Goal: Task Accomplishment & Management: Manage account settings

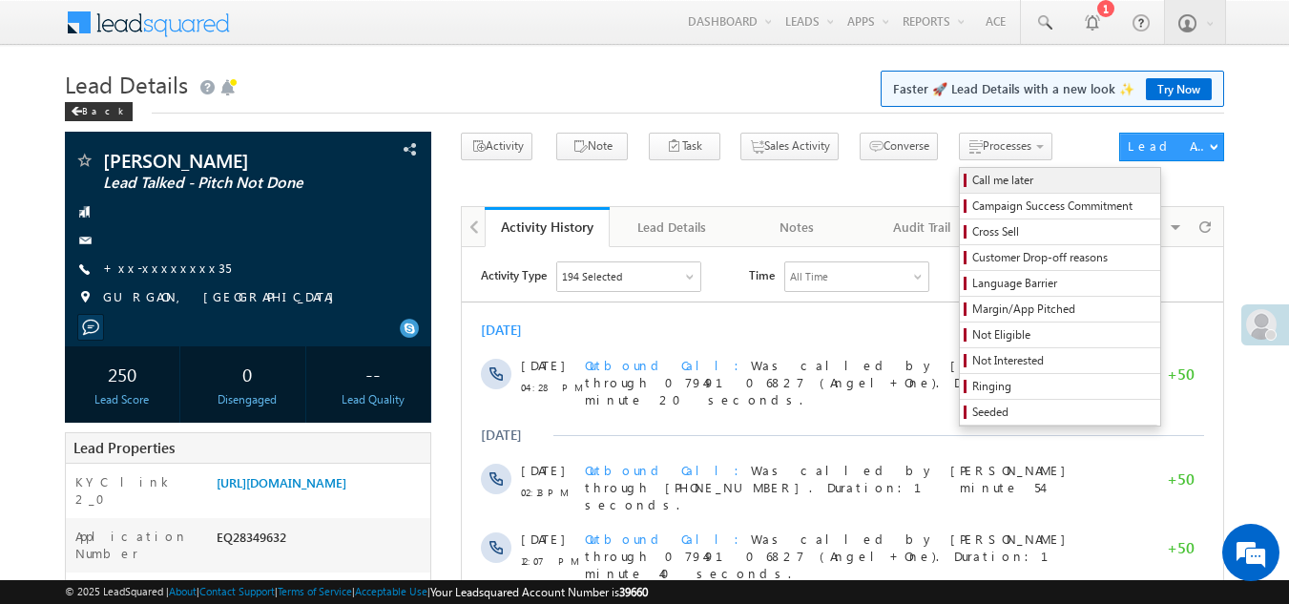
click at [972, 182] on span "Call me later" at bounding box center [1062, 180] width 181 height 17
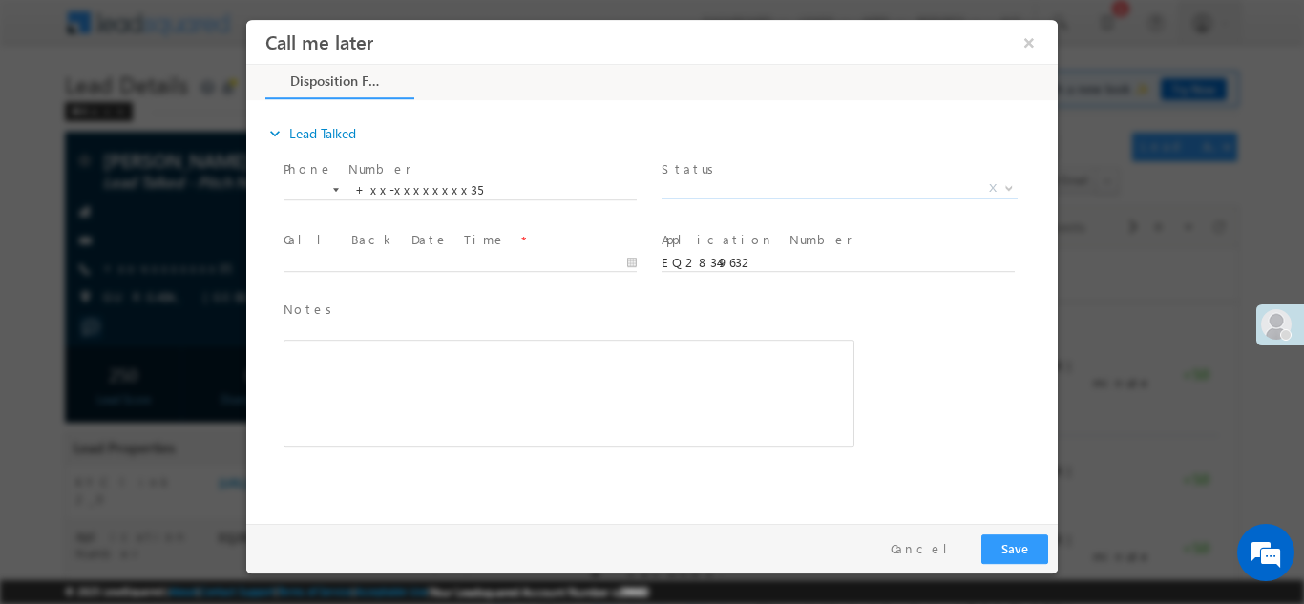
click at [767, 184] on span "X" at bounding box center [839, 187] width 356 height 19
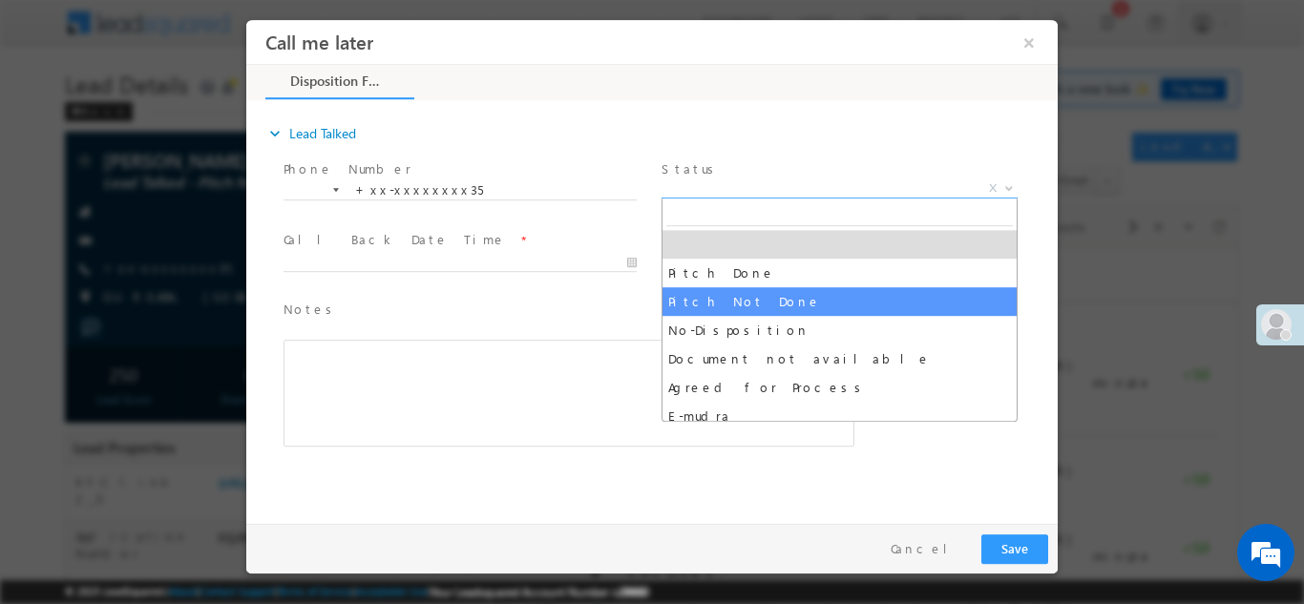
select select "Pitch Not Done"
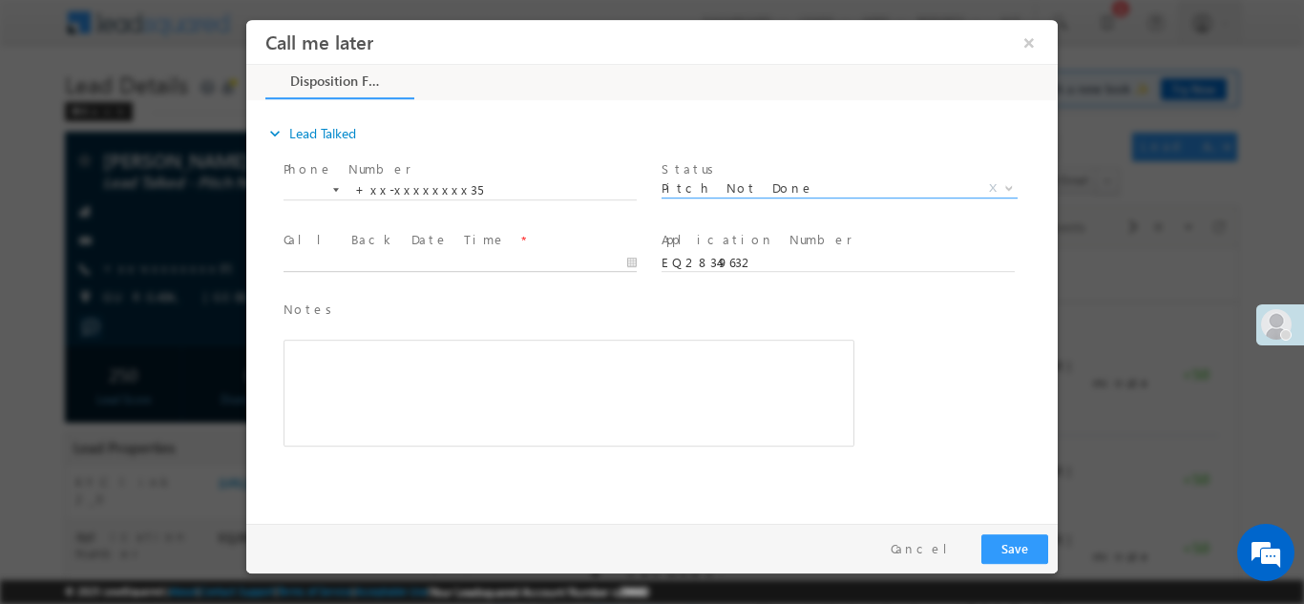
type input "09/10/25 7:53 PM"
click at [388, 264] on input "09/10/25 7:53 PM" at bounding box center [459, 262] width 353 height 19
click at [1007, 551] on button "Save" at bounding box center [1014, 548] width 67 height 30
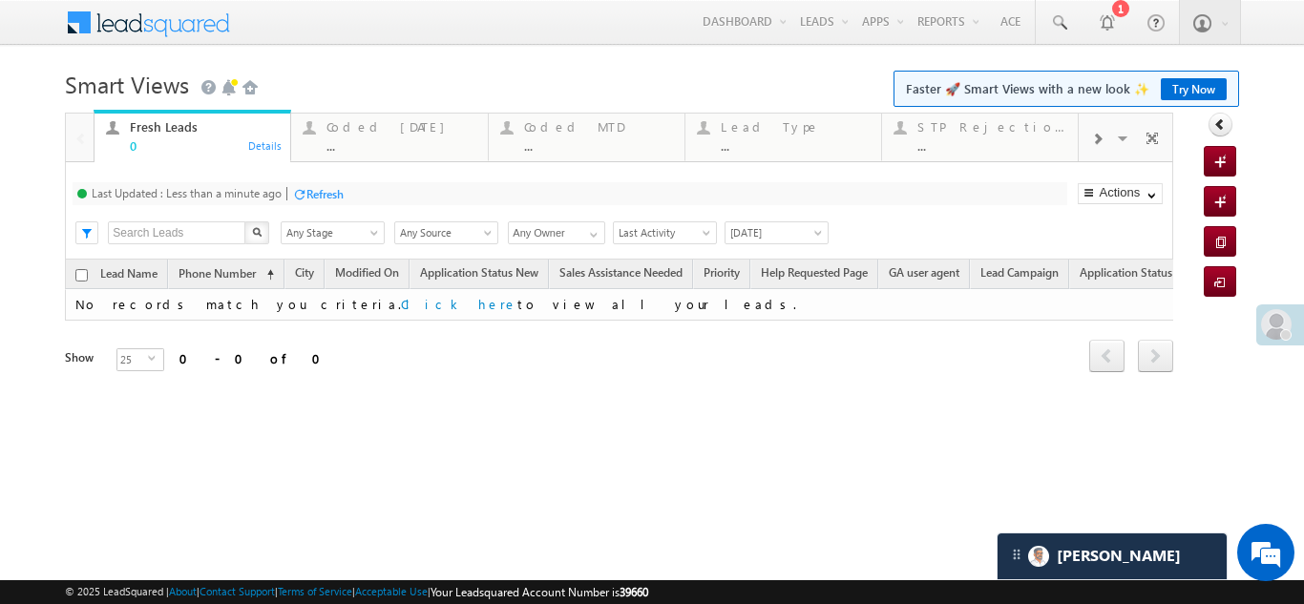
click at [326, 190] on div "Refresh" at bounding box center [324, 194] width 37 height 14
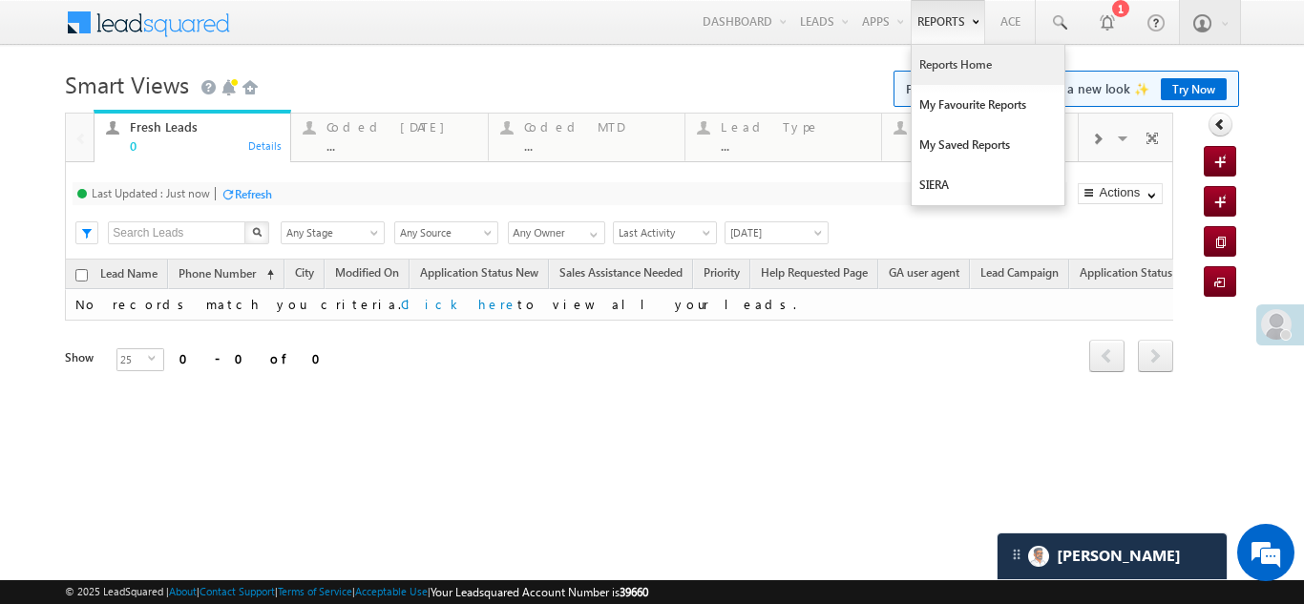
click at [954, 67] on link "Reports Home" at bounding box center [987, 65] width 153 height 40
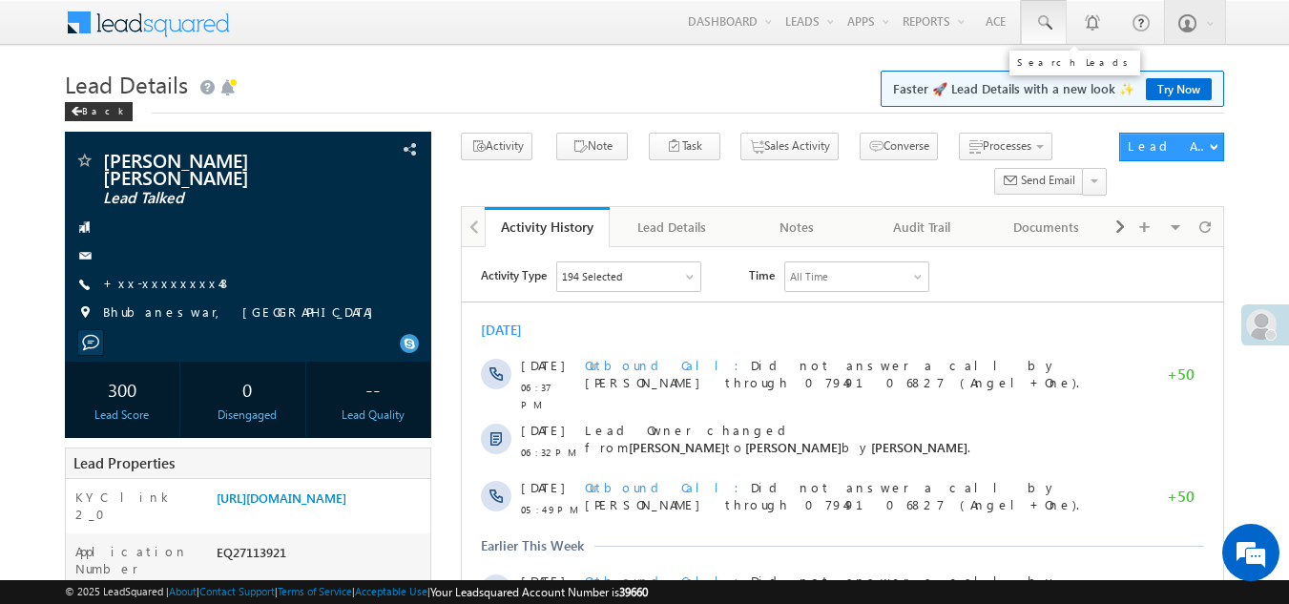
click at [1036, 18] on span at bounding box center [1043, 22] width 19 height 19
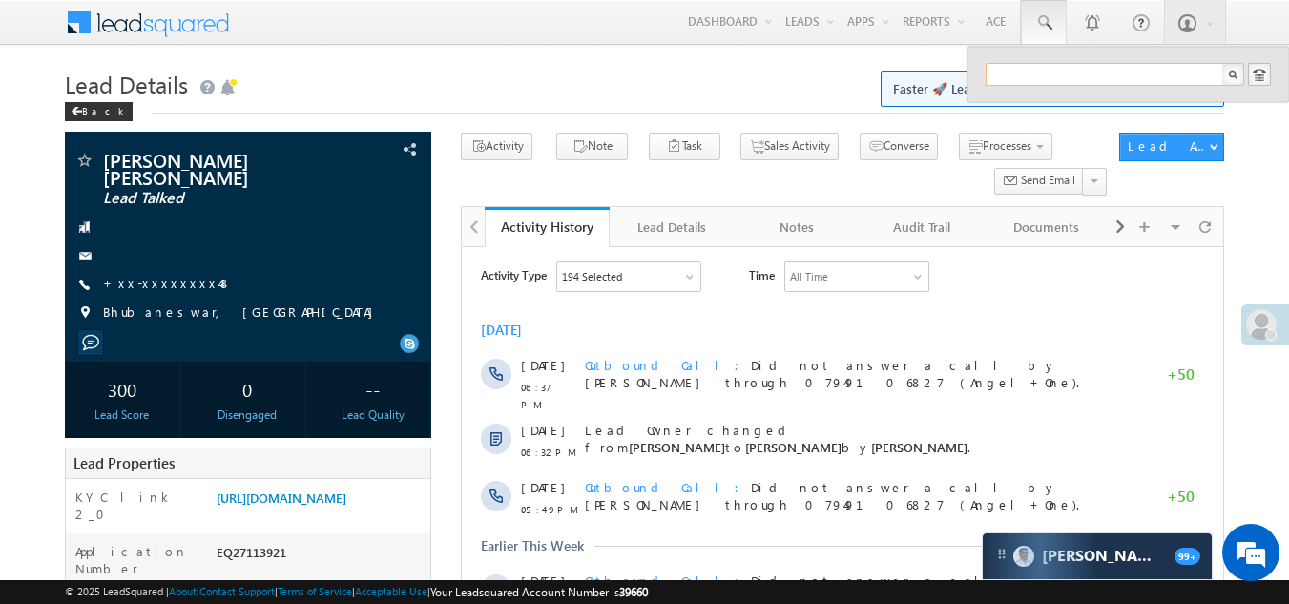
paste input "EQ28676791"
type input "EQ28676791"
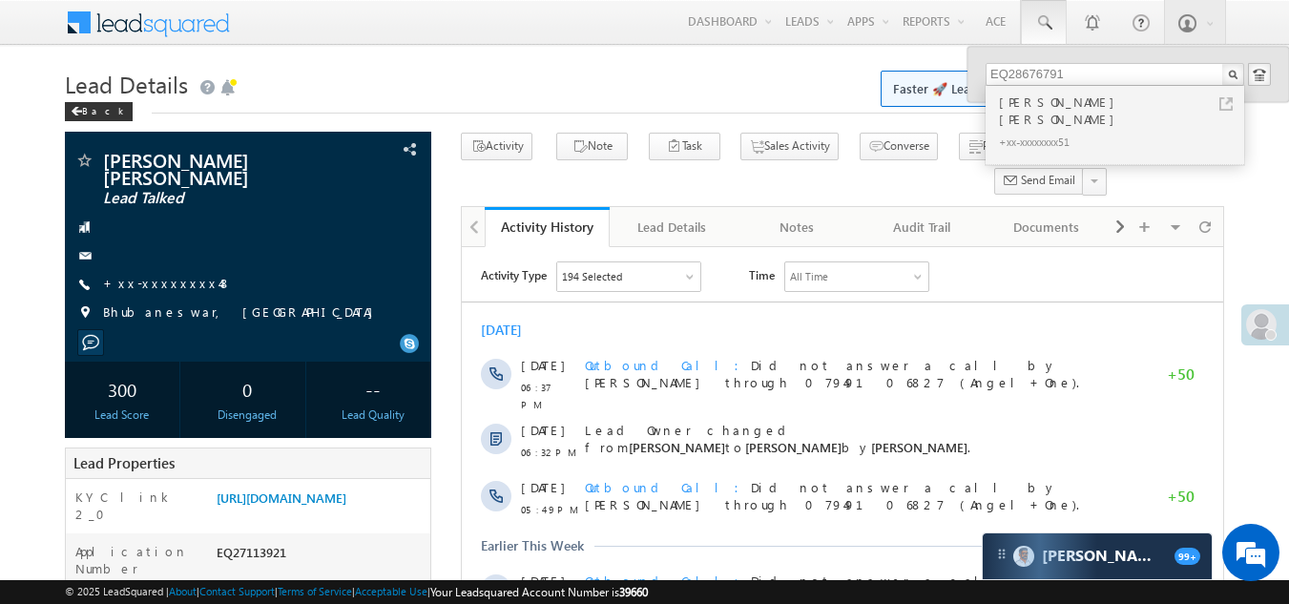
click at [1023, 106] on div "Ajay Kumar kamat" at bounding box center [1123, 111] width 256 height 38
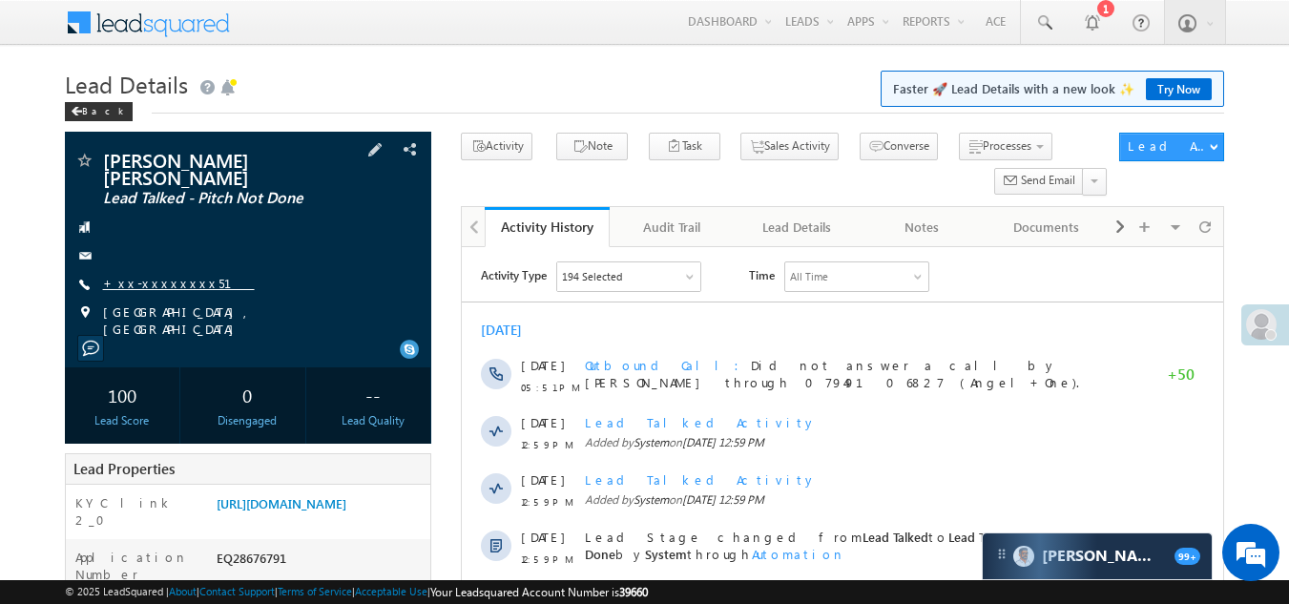
click at [155, 275] on link "+xx-xxxxxxxx51" at bounding box center [179, 283] width 152 height 16
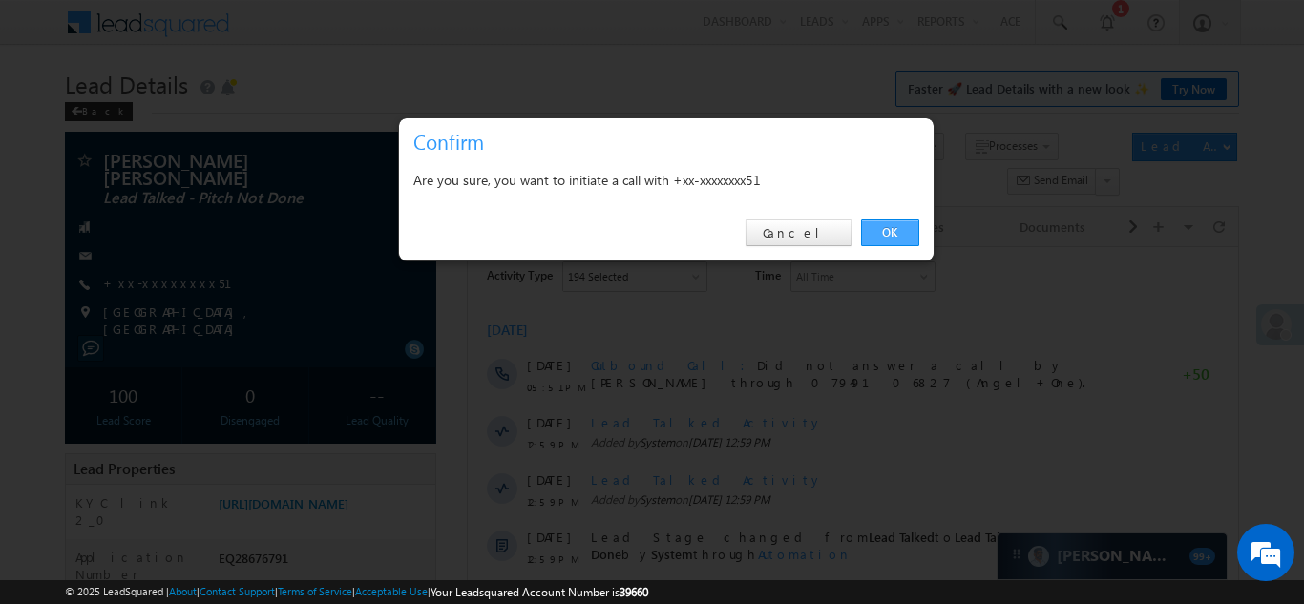
click at [885, 232] on link "OK" at bounding box center [890, 232] width 58 height 27
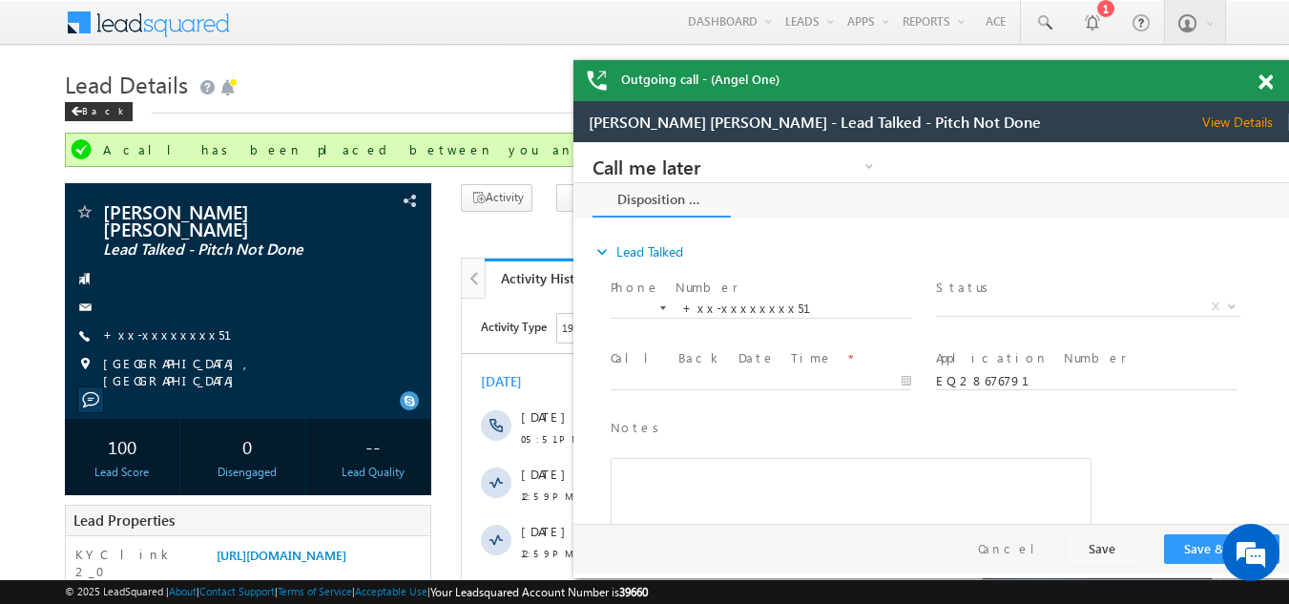
click at [1266, 85] on span at bounding box center [1266, 82] width 14 height 16
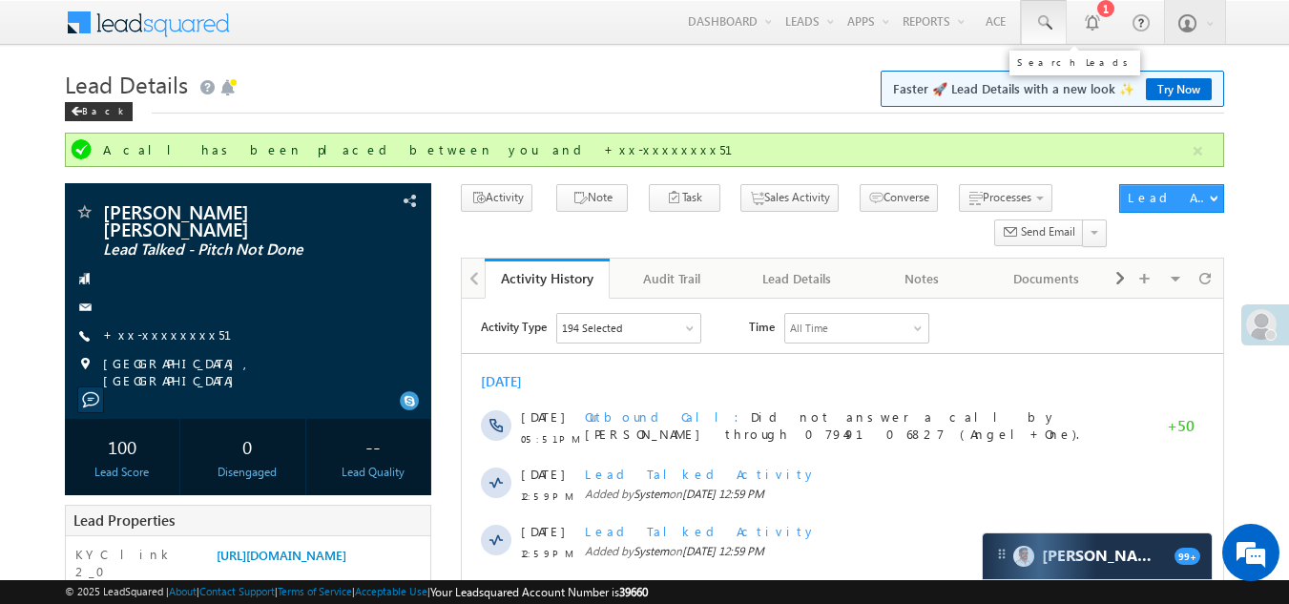
click at [1044, 22] on span at bounding box center [1043, 22] width 19 height 19
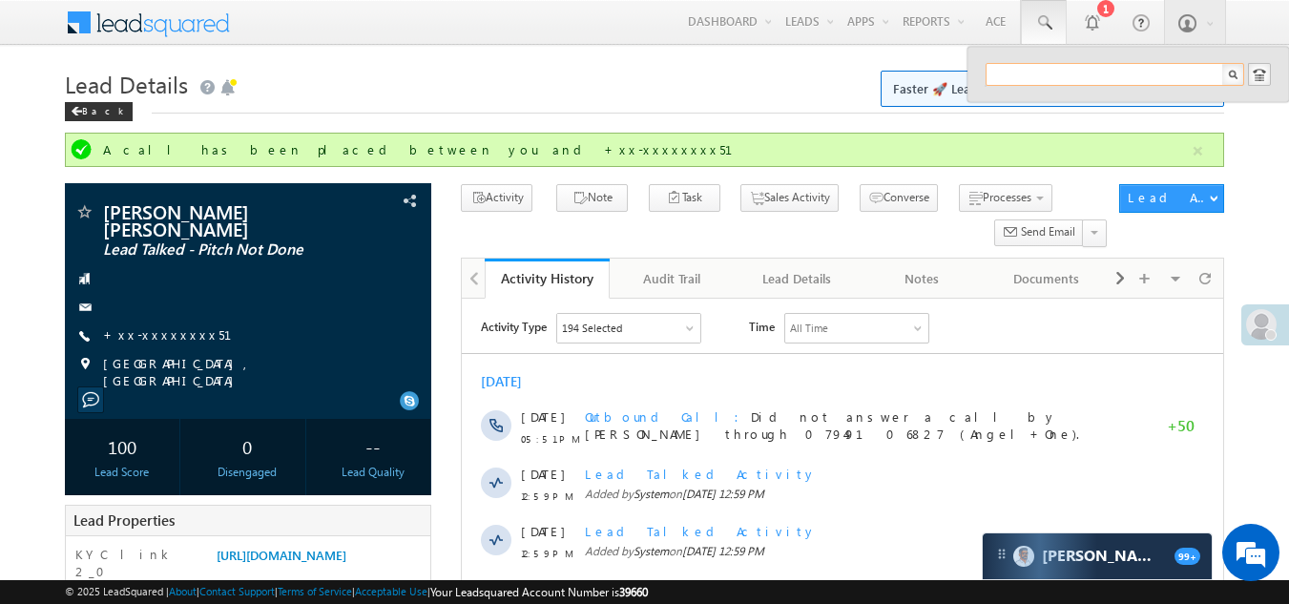
paste input "EQ28665372"
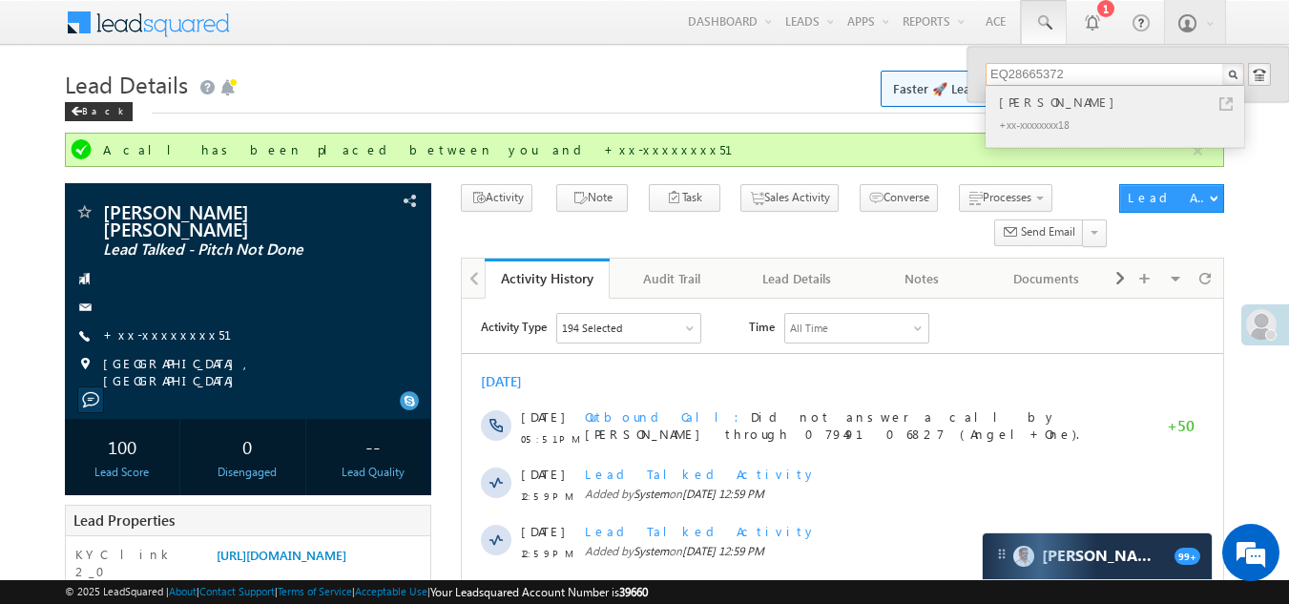
type input "EQ28665372"
click at [1033, 119] on div "+xx-xxxxxxxx18" at bounding box center [1123, 124] width 256 height 23
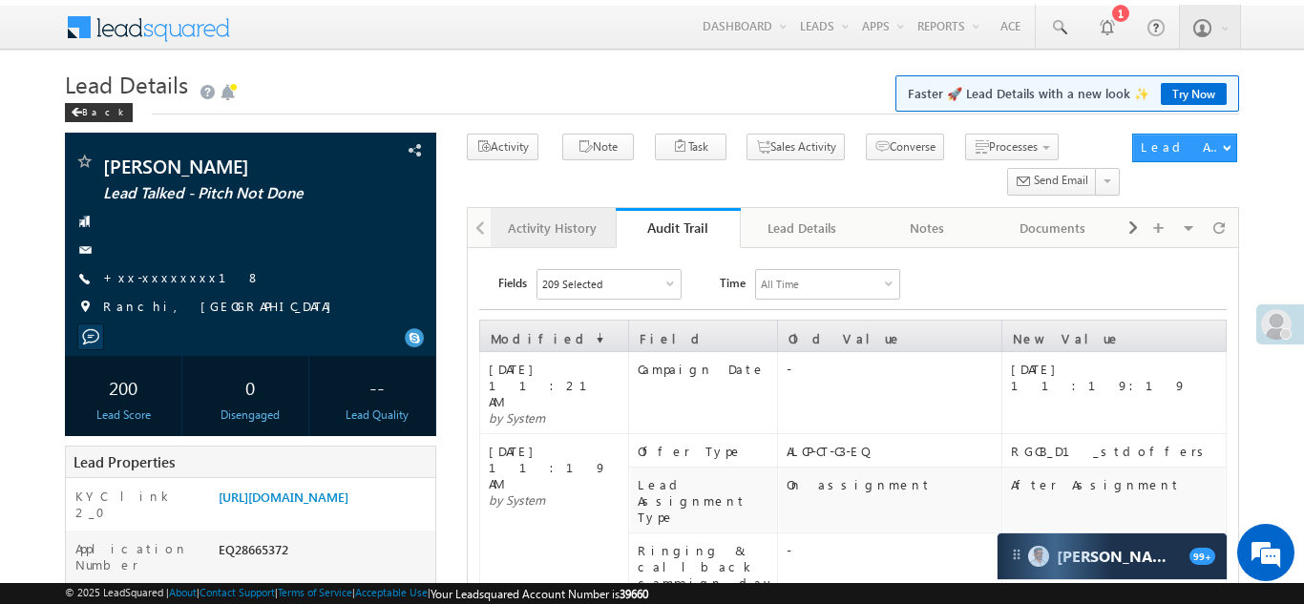
click at [534, 241] on link "Activity History" at bounding box center [552, 228] width 125 height 40
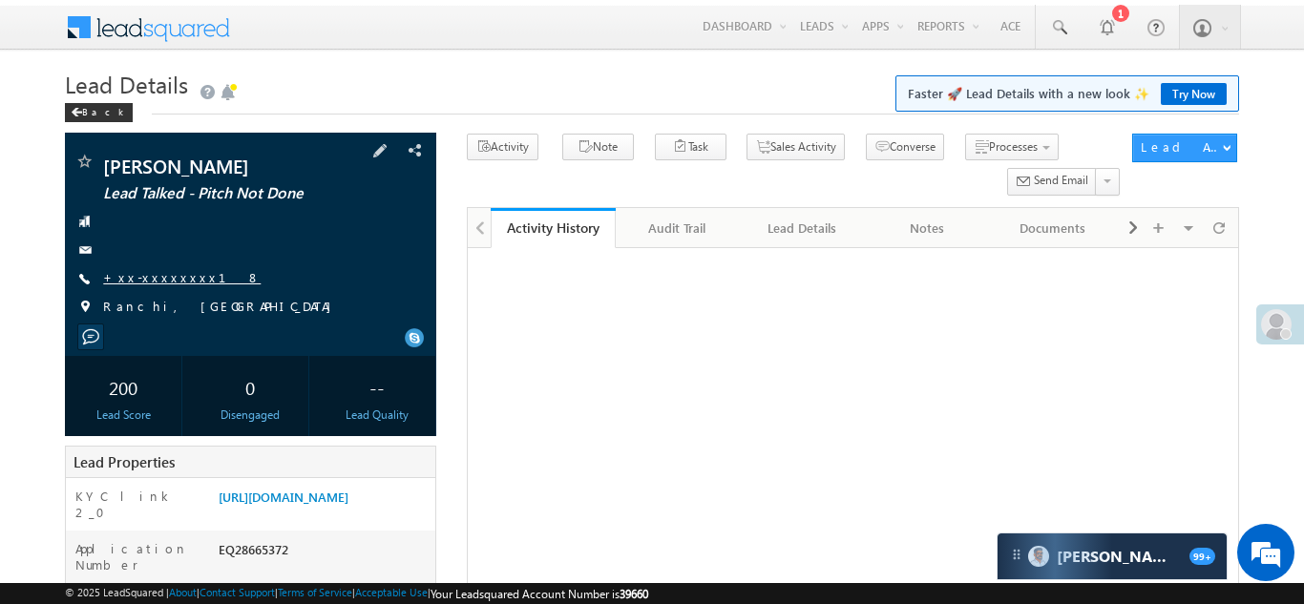
click at [153, 275] on link "+xx-xxxxxxxx18" at bounding box center [181, 277] width 157 height 16
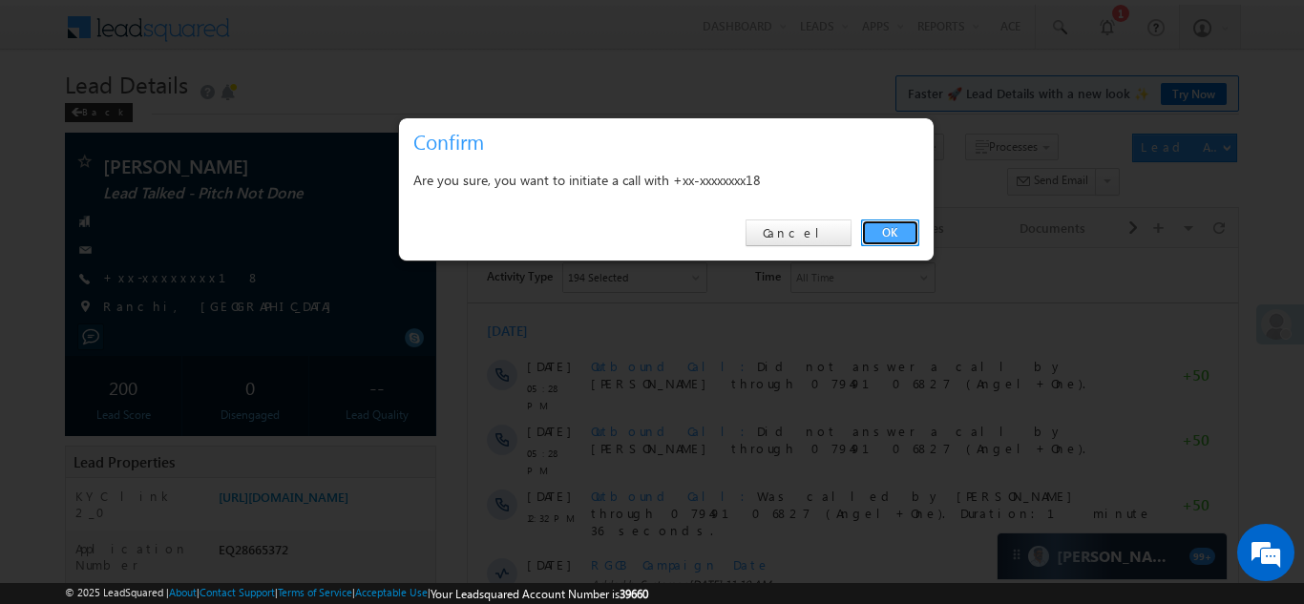
click at [885, 230] on link "OK" at bounding box center [890, 232] width 58 height 27
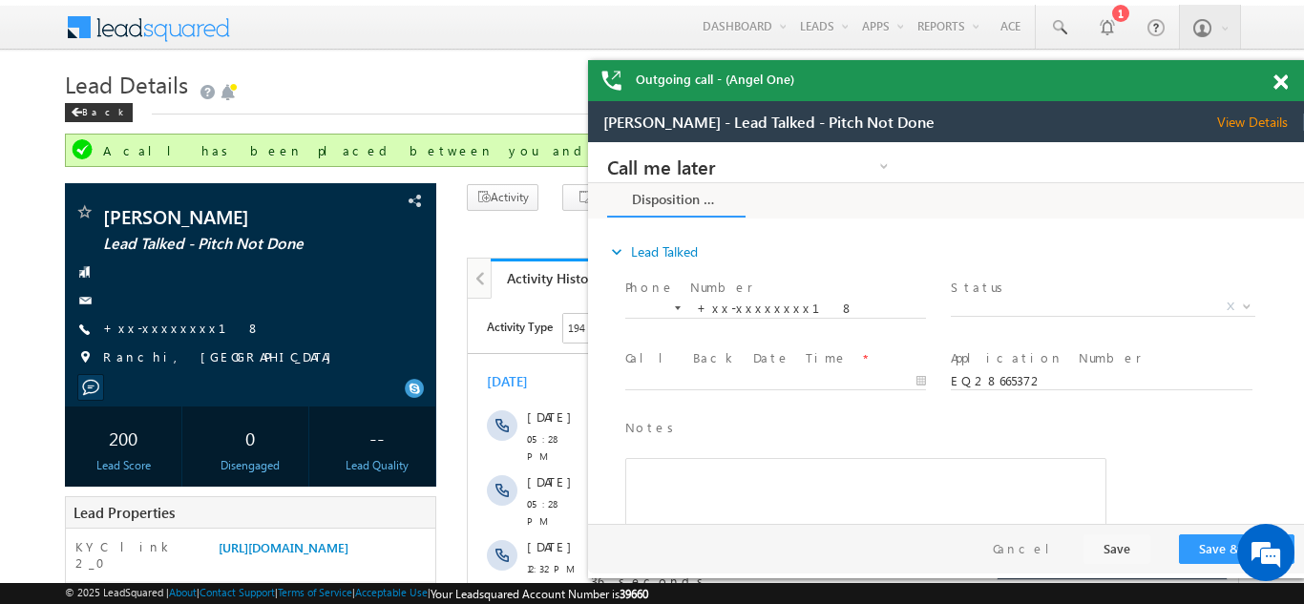
click at [1283, 81] on span at bounding box center [1280, 82] width 14 height 16
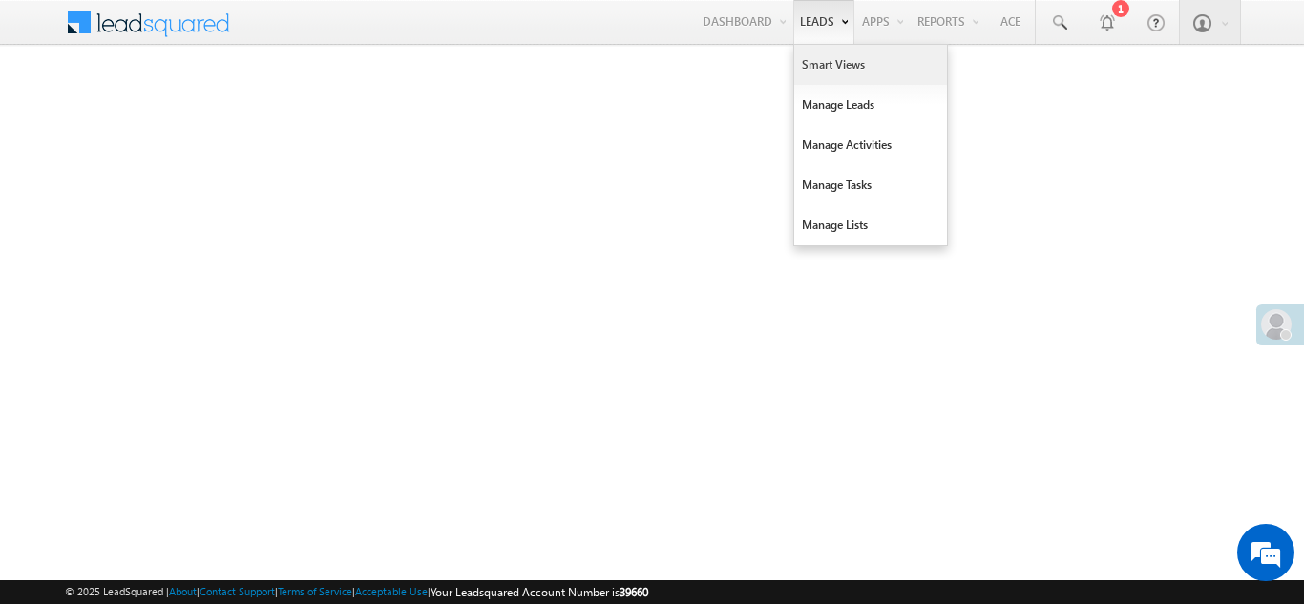
click at [822, 73] on link "Smart Views" at bounding box center [870, 65] width 153 height 40
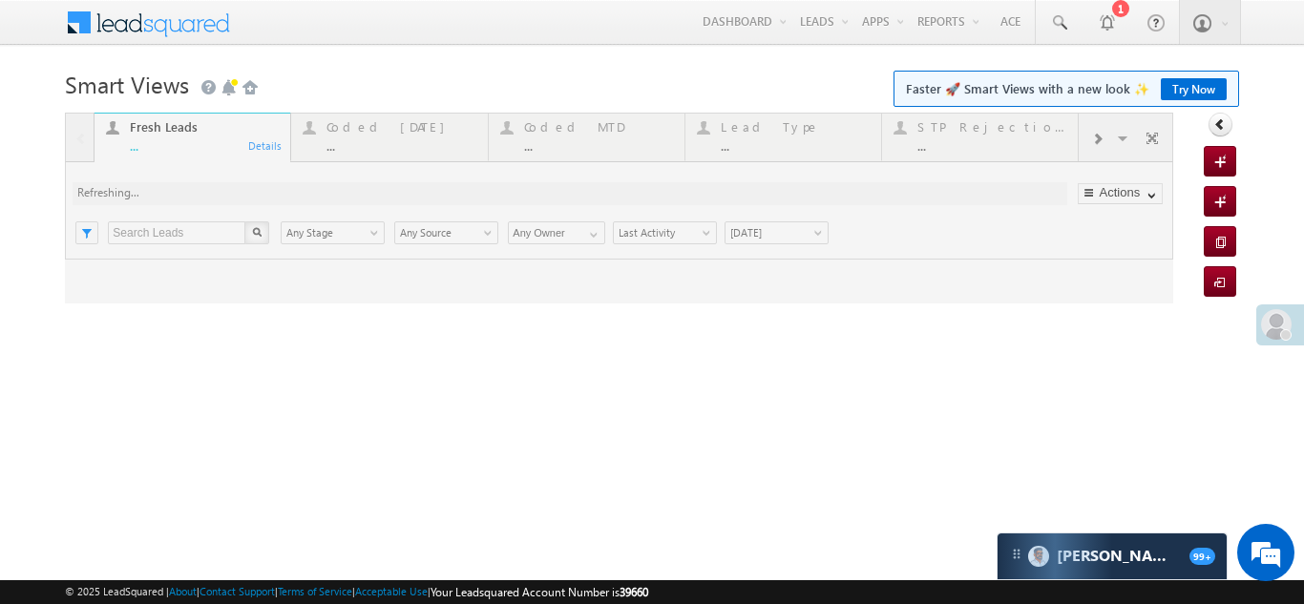
click at [365, 136] on div at bounding box center [619, 208] width 1108 height 191
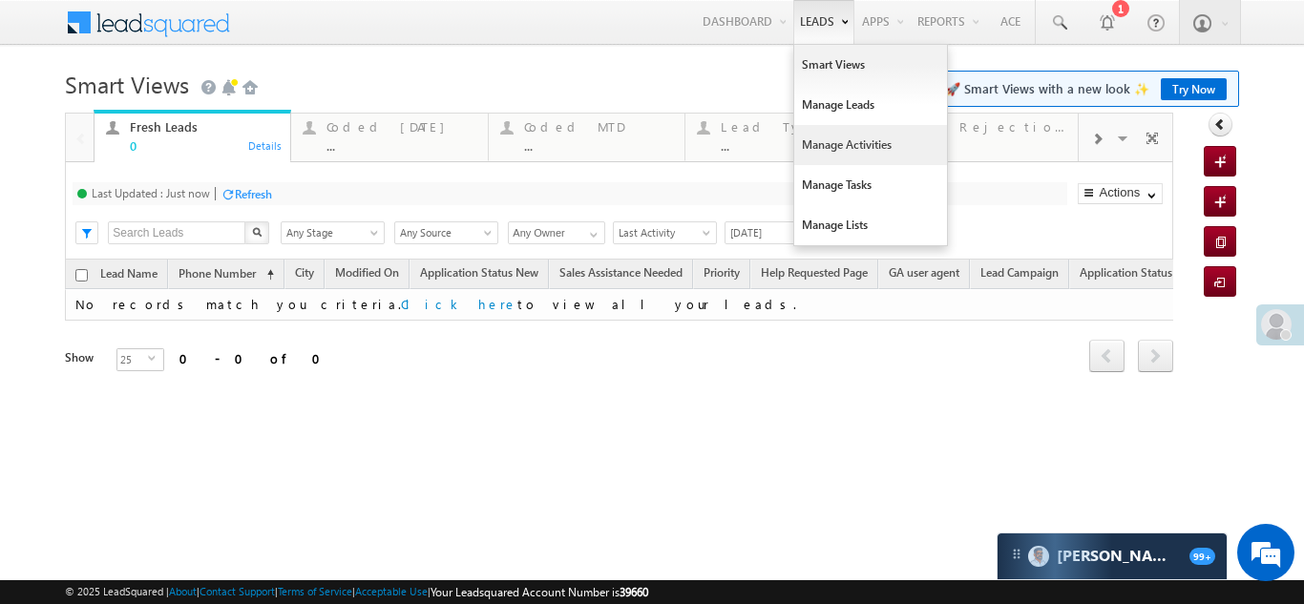
click at [831, 141] on link "Manage Activities" at bounding box center [870, 145] width 153 height 40
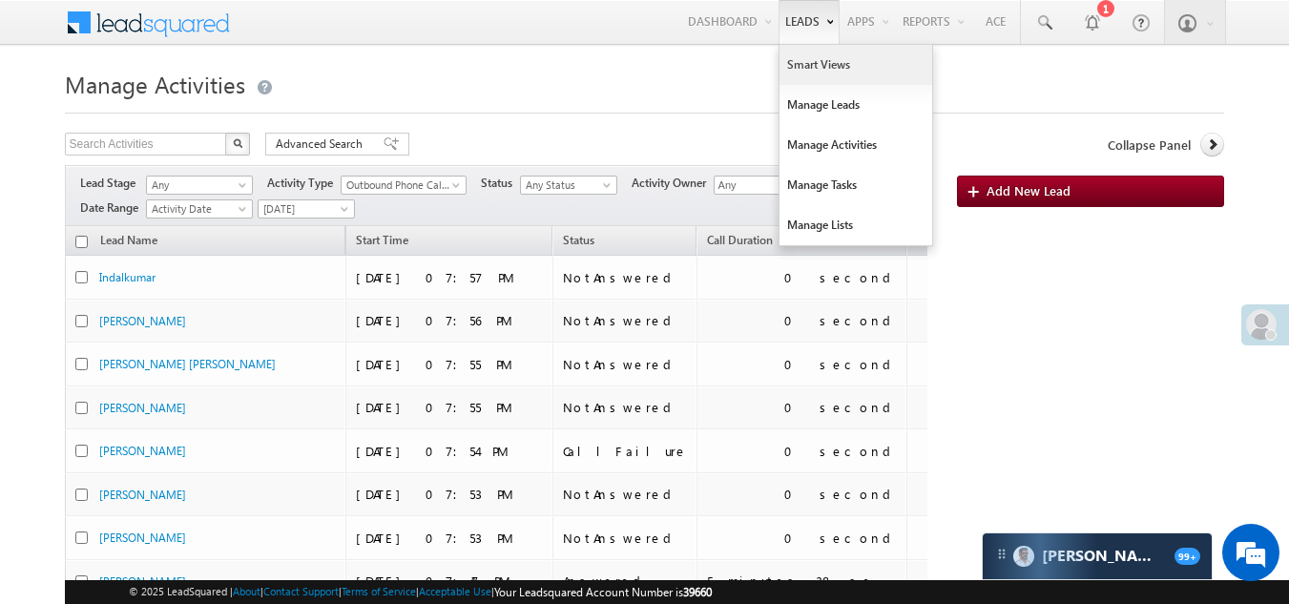
click at [803, 60] on link "Smart Views" at bounding box center [856, 65] width 153 height 40
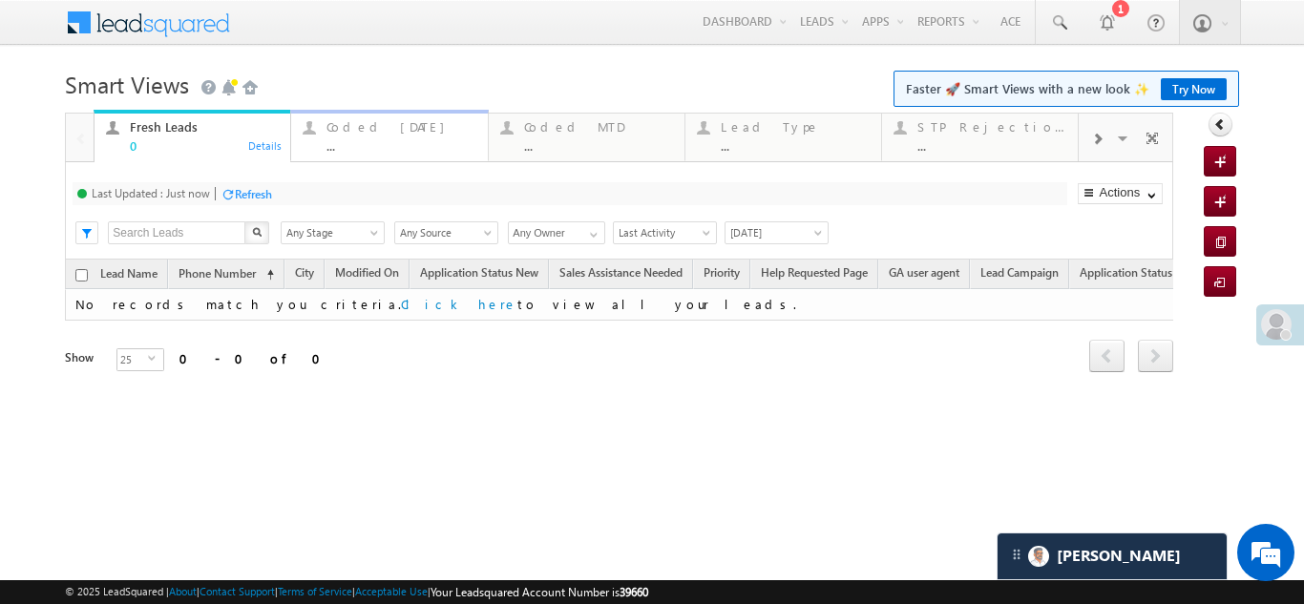
click at [379, 123] on div "Coded Today" at bounding box center [400, 126] width 149 height 15
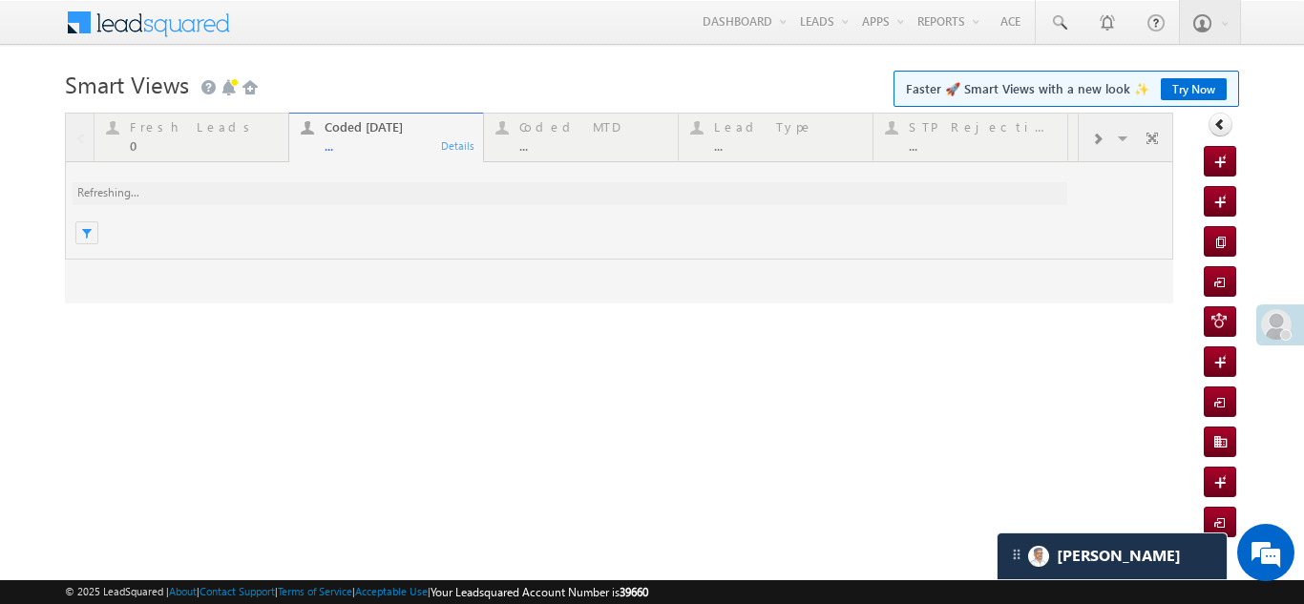
click at [174, 136] on div at bounding box center [619, 208] width 1108 height 191
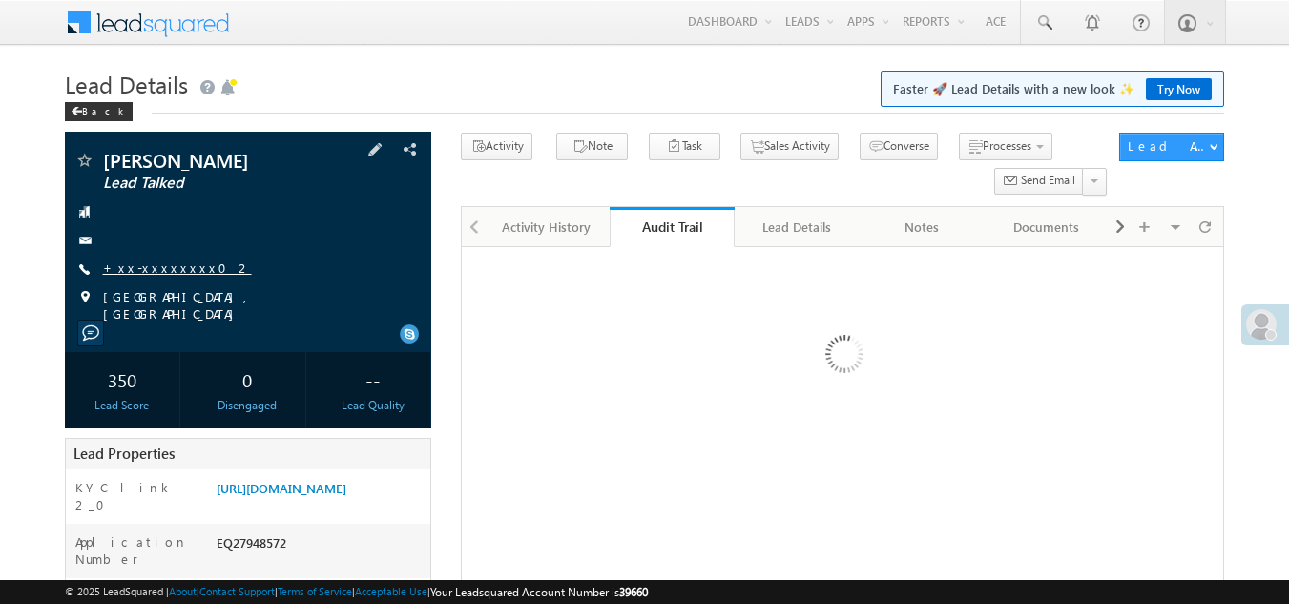
click at [148, 271] on link "+xx-xxxxxxxx02" at bounding box center [177, 268] width 149 height 16
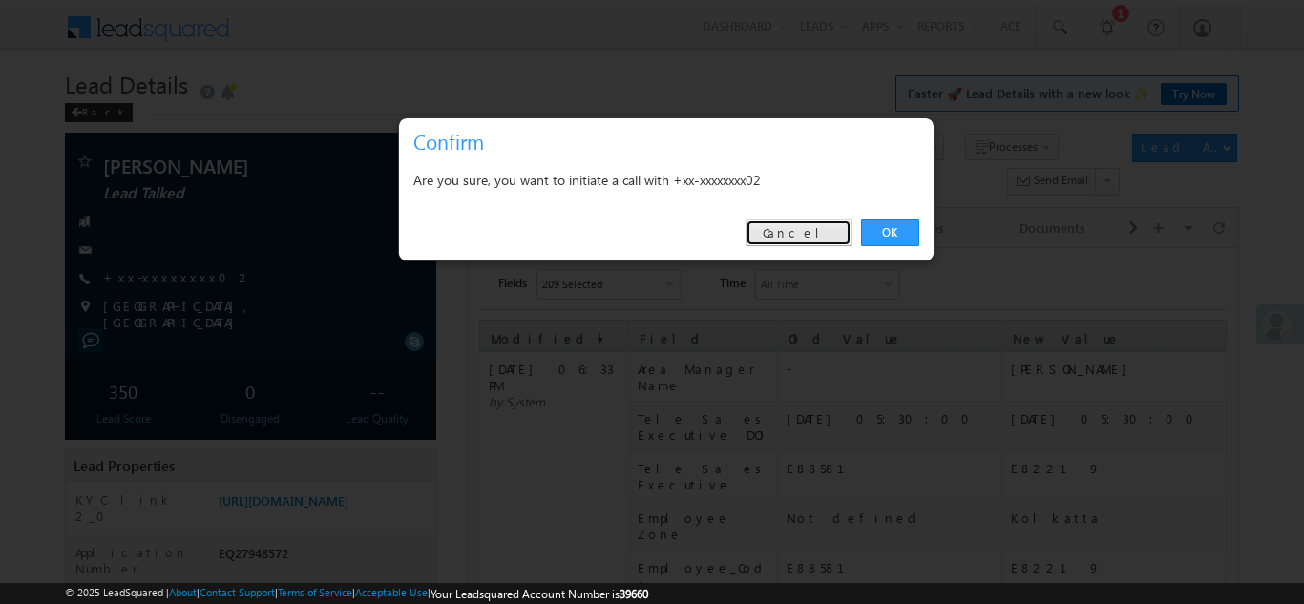
click at [834, 232] on link "Cancel" at bounding box center [798, 232] width 106 height 27
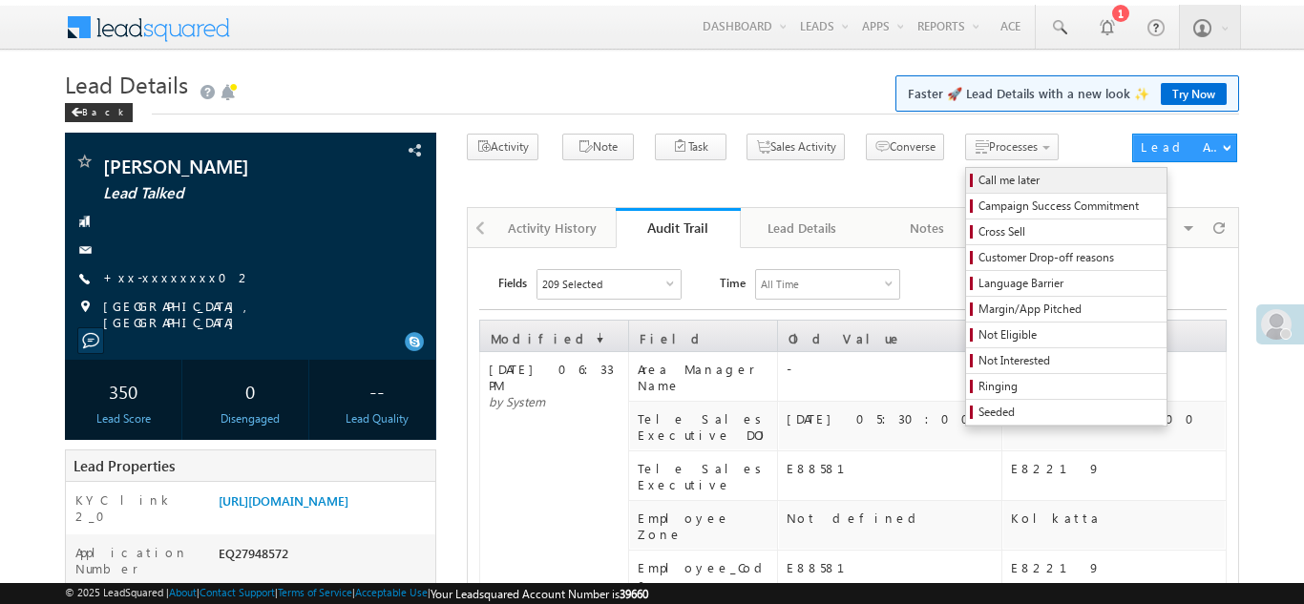
click at [978, 183] on span "Call me later" at bounding box center [1068, 180] width 181 height 17
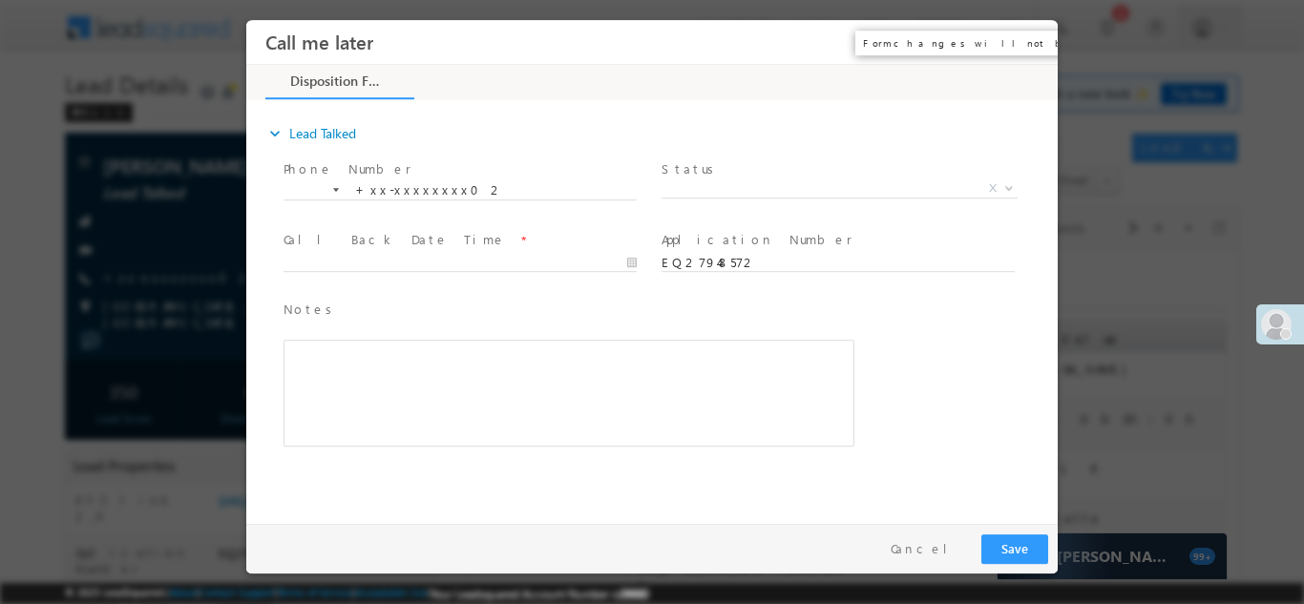
click at [1027, 45] on button "×" at bounding box center [1028, 41] width 32 height 35
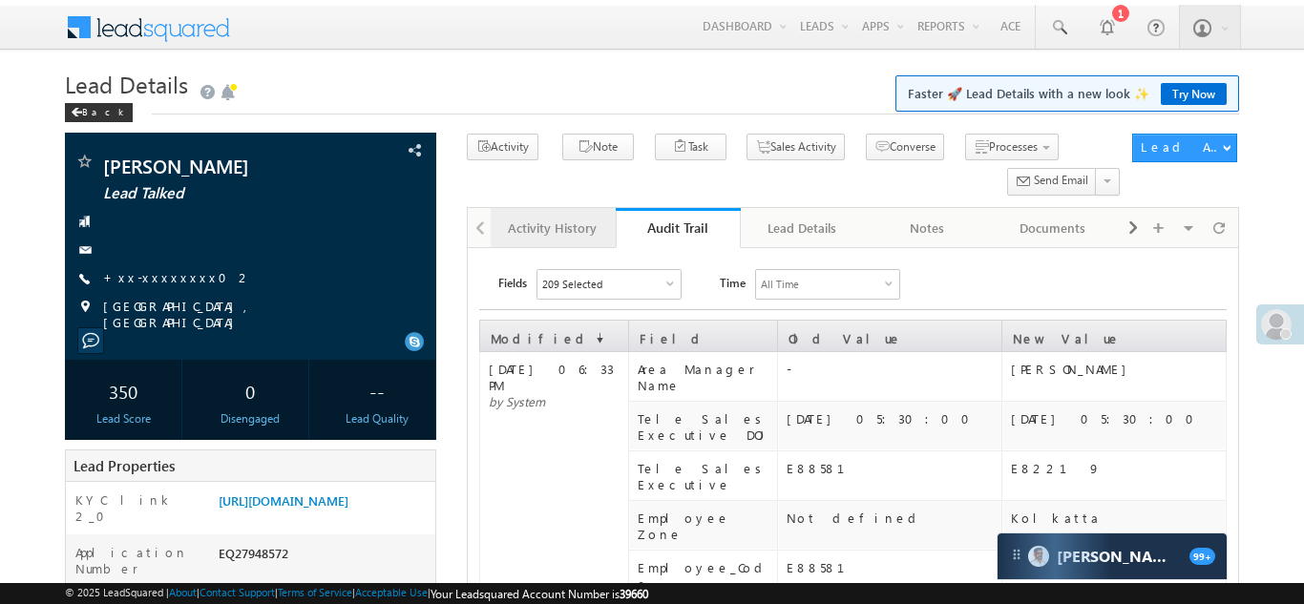
click at [548, 237] on div "Activity History" at bounding box center [552, 228] width 93 height 23
